Goal: Transaction & Acquisition: Obtain resource

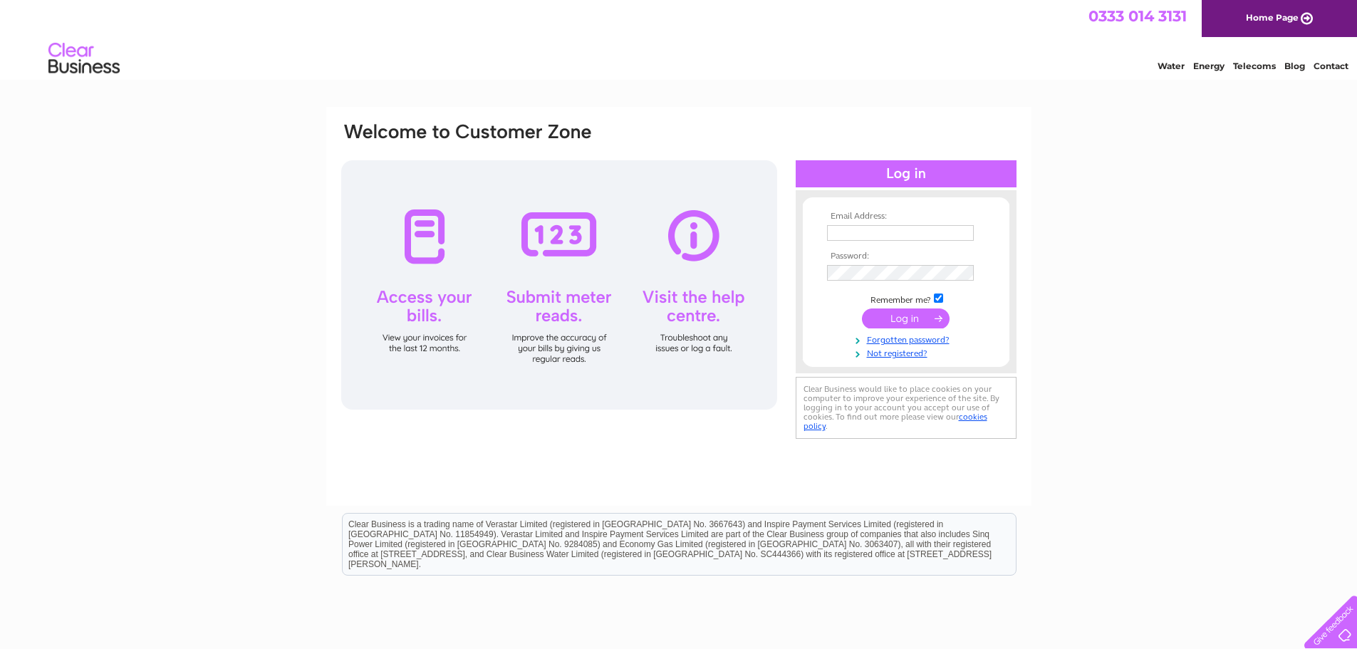
type input "[EMAIL_ADDRESS][DOMAIN_NAME]"
click at [904, 323] on input "submit" at bounding box center [906, 318] width 88 height 20
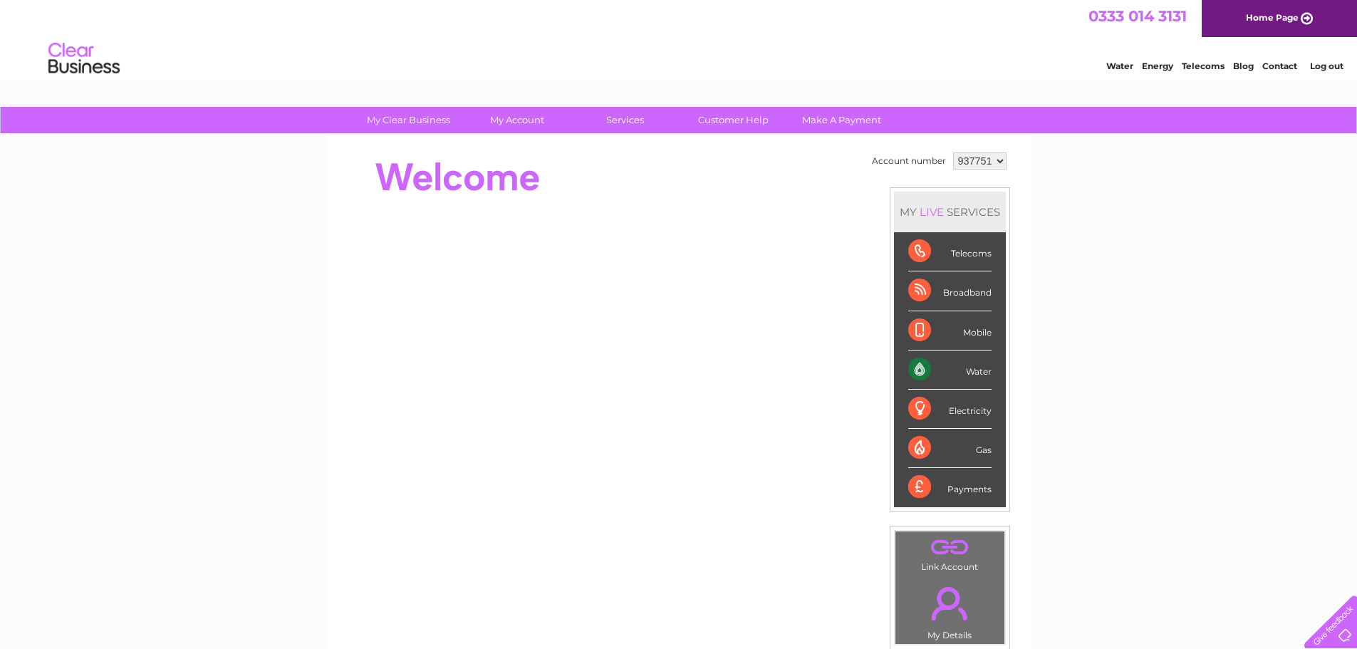
click at [989, 162] on select "937751 973263" at bounding box center [979, 160] width 53 height 17
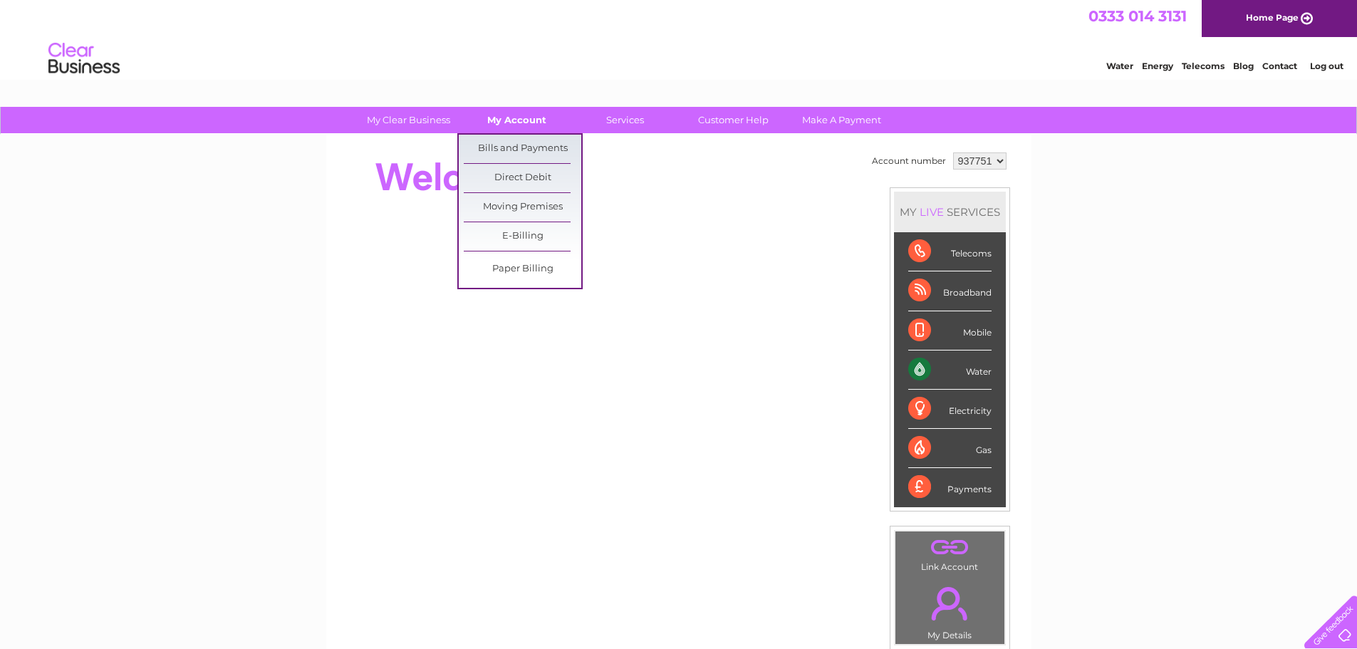
click at [487, 118] on link "My Account" at bounding box center [517, 120] width 118 height 26
click at [508, 148] on link "Bills and Payments" at bounding box center [523, 149] width 118 height 28
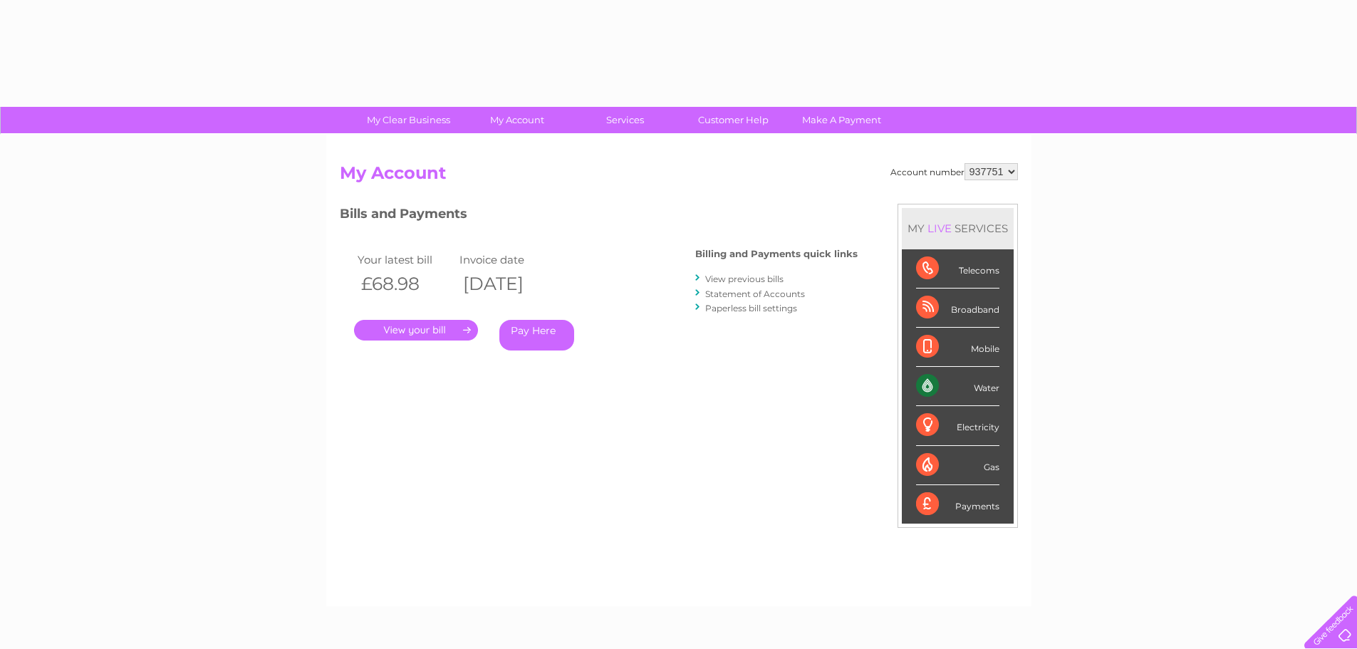
click at [403, 337] on link "." at bounding box center [416, 330] width 124 height 21
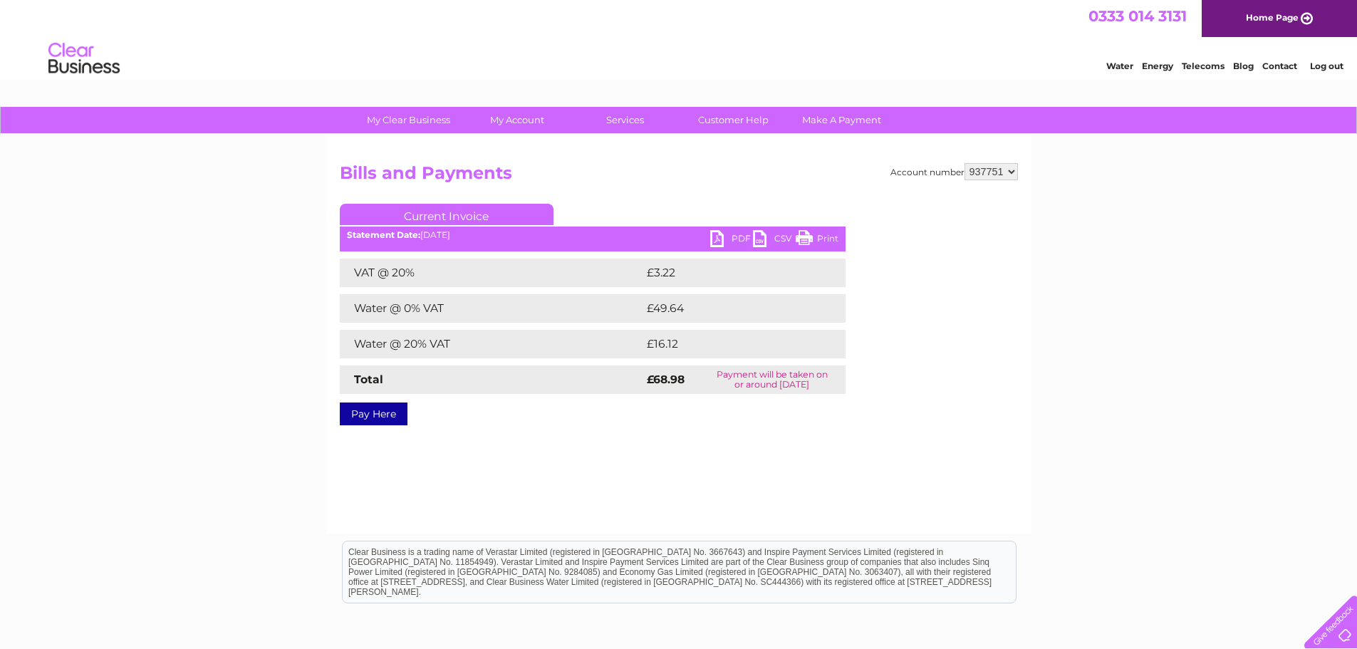
click at [719, 239] on link "PDF" at bounding box center [731, 240] width 43 height 21
drag, startPoint x: 1150, startPoint y: 237, endPoint x: 1126, endPoint y: 243, distance: 24.9
click at [1150, 237] on div "My Clear Business Login Details My Details My Preferences Link Account My Accou…" at bounding box center [678, 442] width 1357 height 670
click at [1006, 167] on select "937751 973263" at bounding box center [990, 171] width 53 height 17
select select "973263"
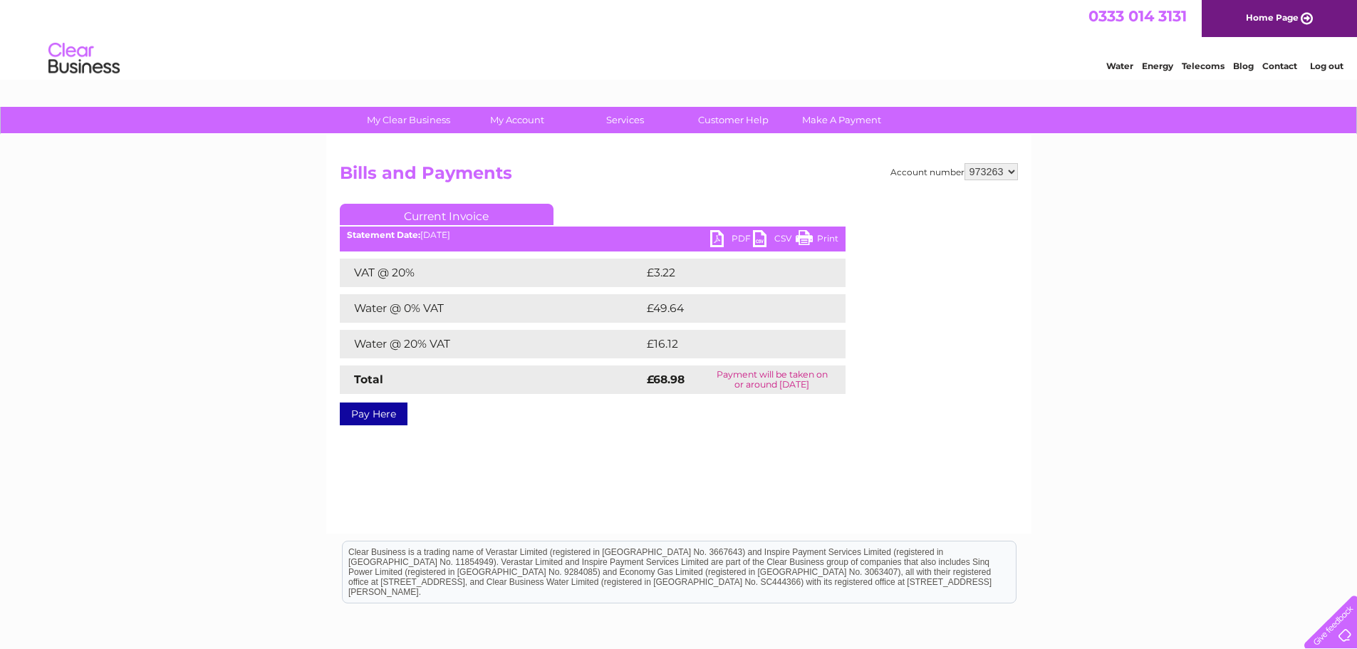
click at [964, 163] on select "937751 973263" at bounding box center [990, 171] width 53 height 17
click at [865, 202] on div "Account number 937751 973263 Bills and Payments Current Invoice PDF CSV Print S…" at bounding box center [679, 291] width 678 height 257
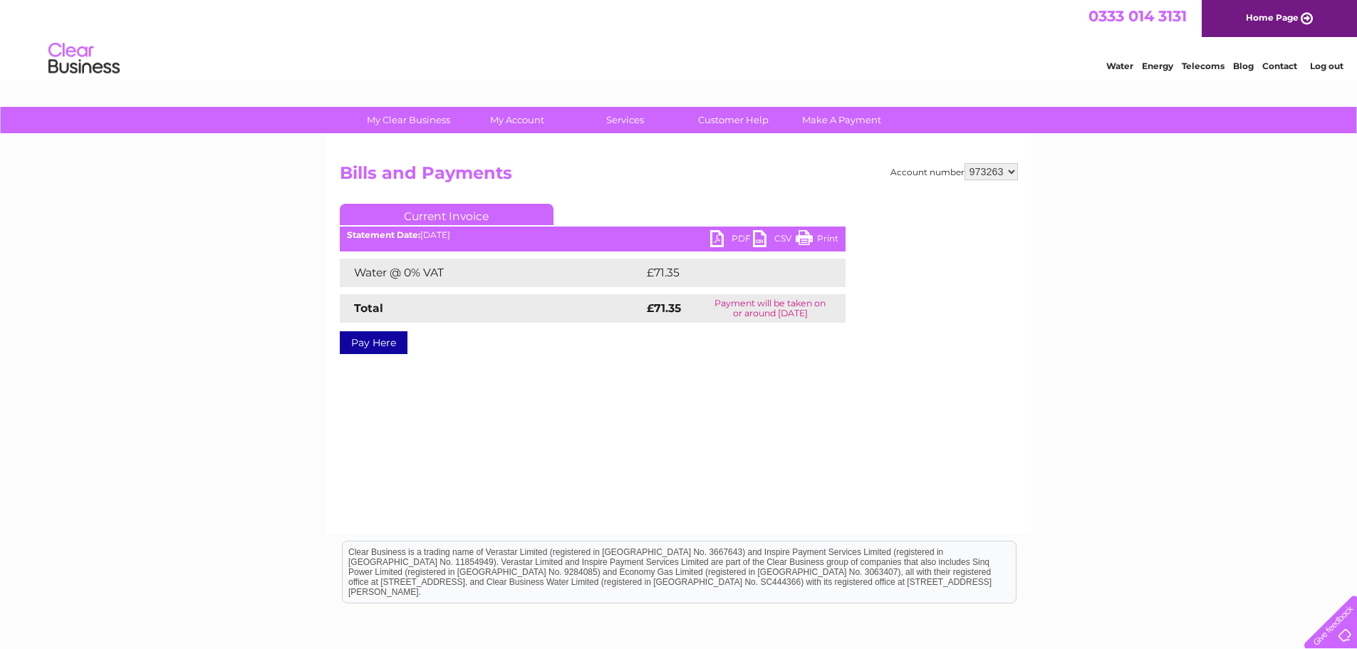
click at [716, 235] on link "PDF" at bounding box center [731, 240] width 43 height 21
click at [1211, 287] on div "My Clear Business Login Details My Details My Preferences Link Account My Accou…" at bounding box center [678, 442] width 1357 height 670
click at [1195, 263] on div "My Clear Business Login Details My Details My Preferences Link Account My Accou…" at bounding box center [678, 442] width 1357 height 670
click at [1268, 11] on link "Home Page" at bounding box center [1278, 18] width 155 height 37
